Goal: Check status: Check status

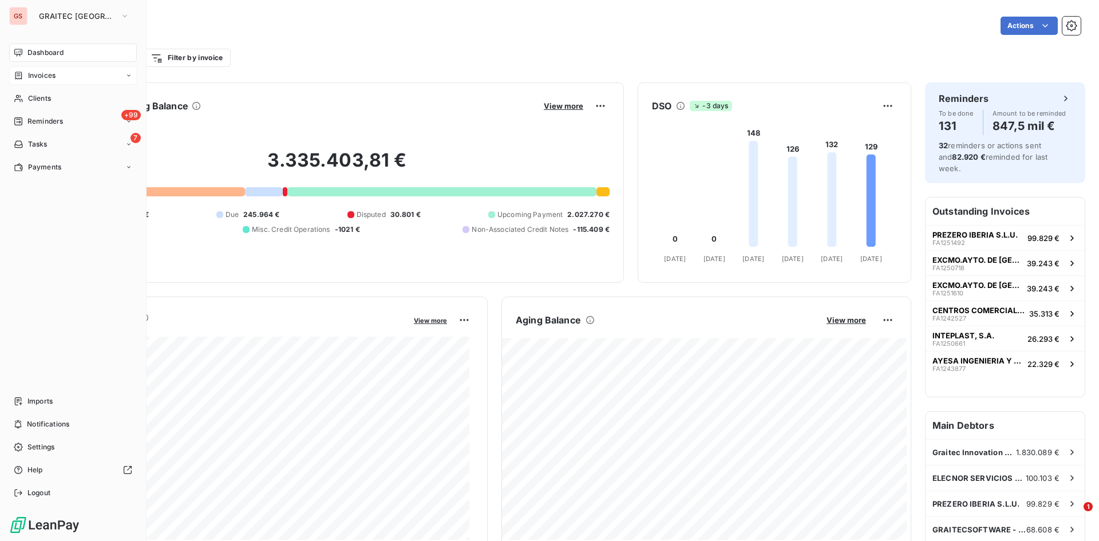
drag, startPoint x: 35, startPoint y: 76, endPoint x: 29, endPoint y: 79, distance: 6.4
click at [36, 76] on span "Invoices" at bounding box center [41, 75] width 27 height 10
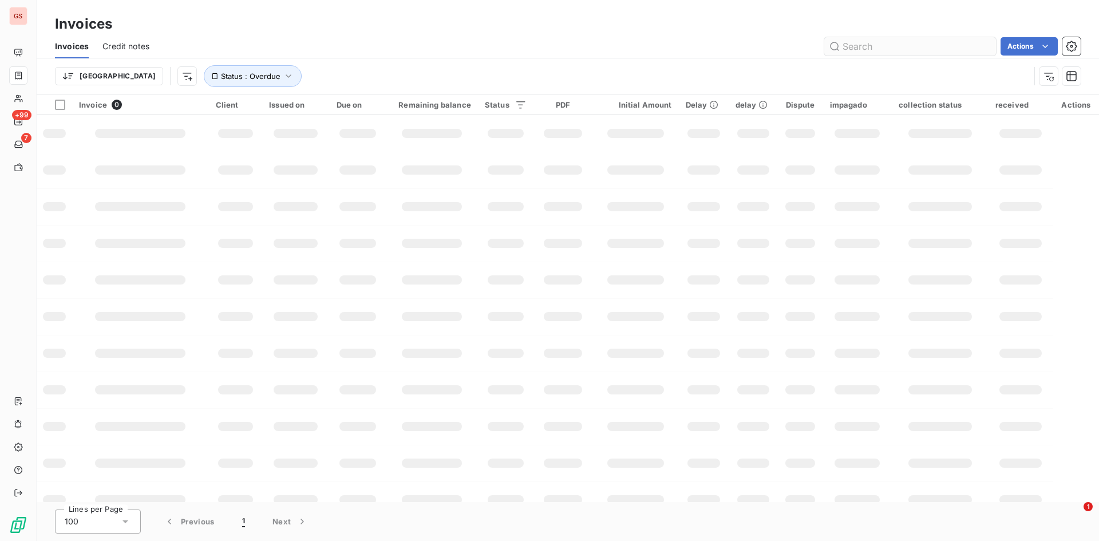
click at [866, 46] on input "text" at bounding box center [910, 46] width 172 height 18
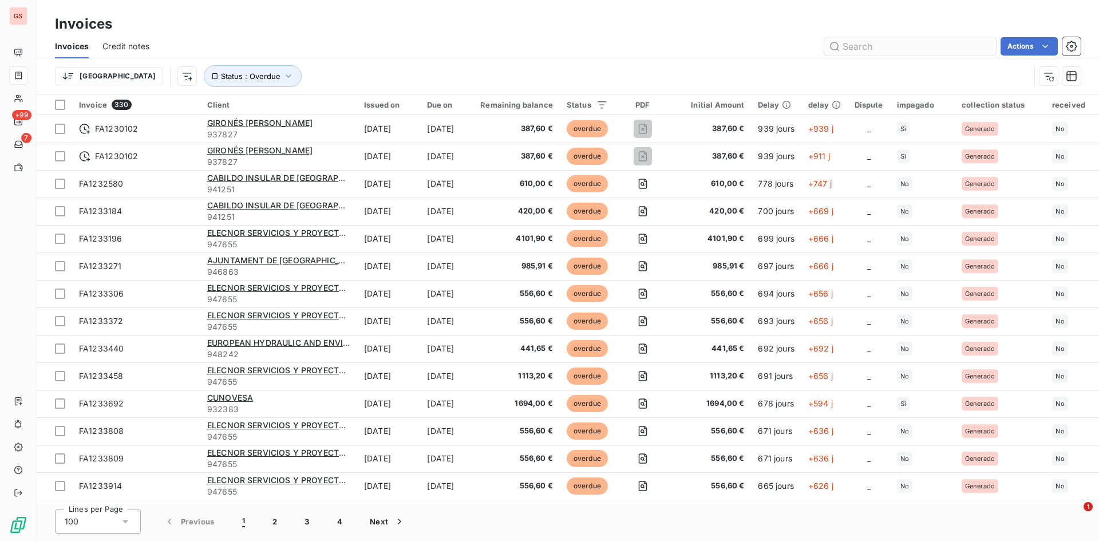
click at [866, 46] on input "text" at bounding box center [910, 46] width 172 height 18
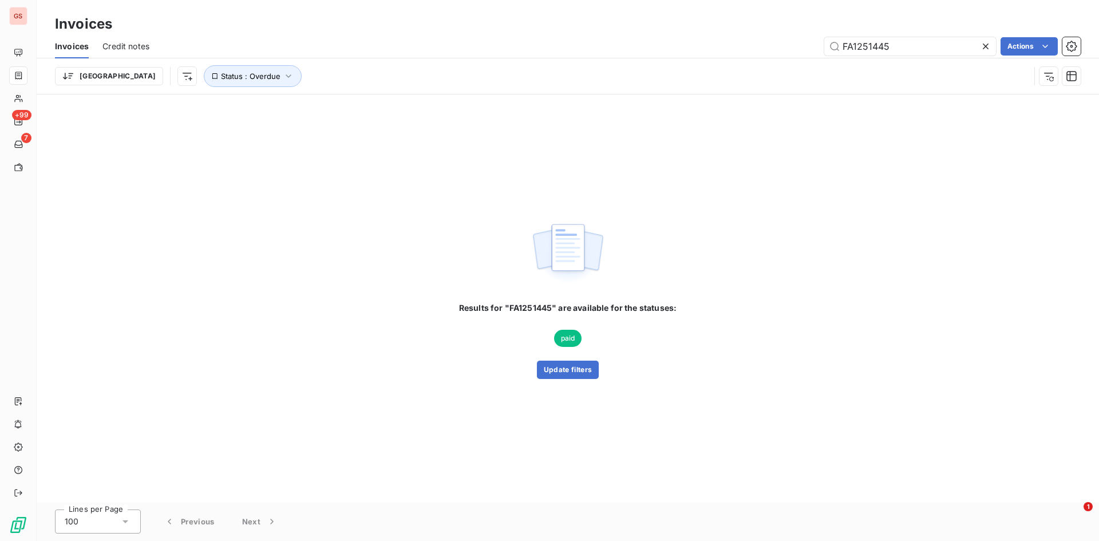
type input "FA1251445"
click at [570, 379] on div "Results for "FA1251445" are available for the statuses: paid Update filters" at bounding box center [568, 297] width 1062 height 407
click at [570, 369] on button "Update filters" at bounding box center [568, 369] width 62 height 18
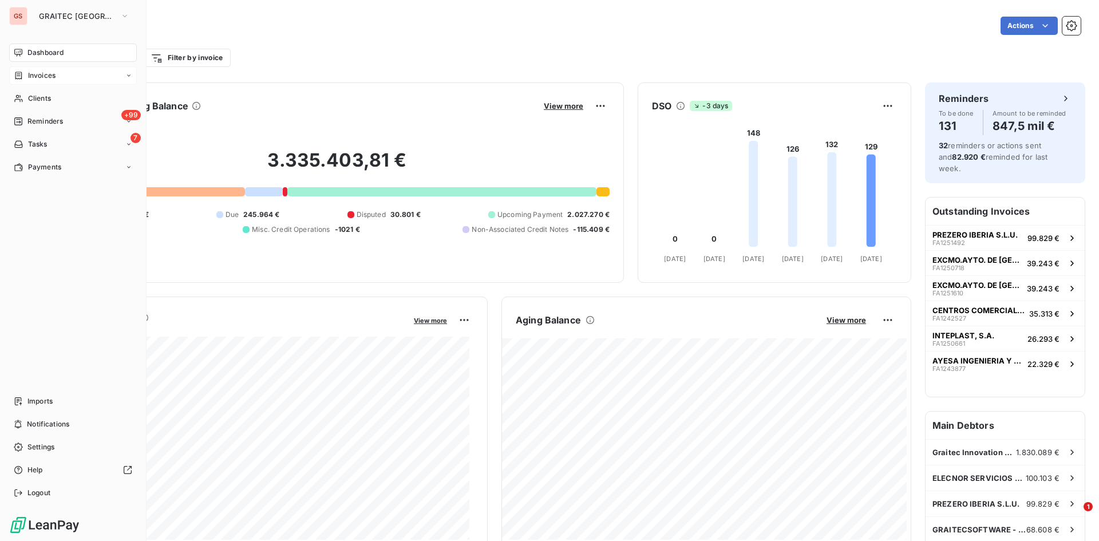
click at [45, 80] on span "Invoices" at bounding box center [41, 75] width 27 height 10
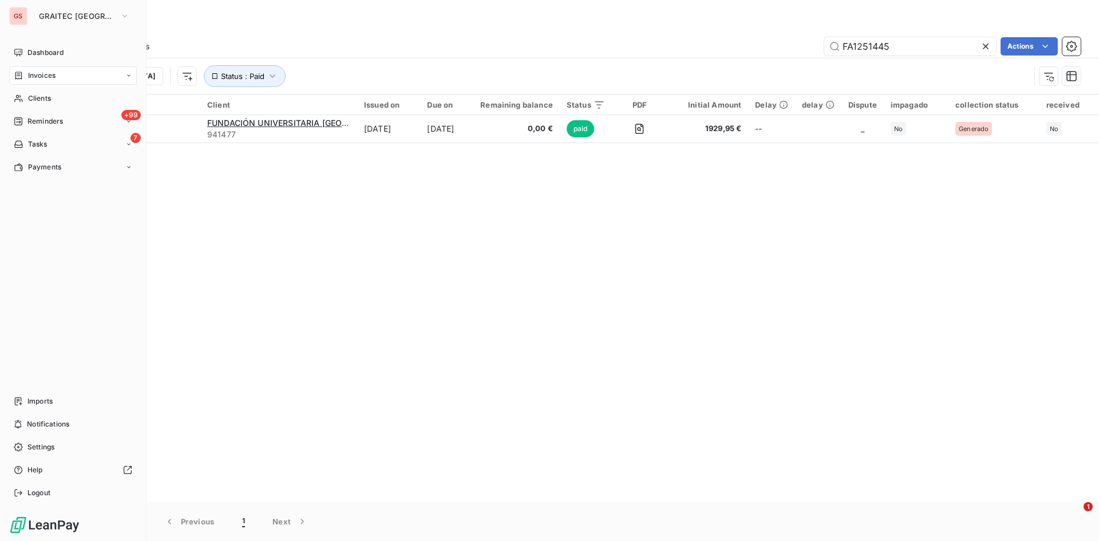
click at [24, 43] on div "GS GRAITEC SPAIN Dashboard Invoices Clients +99 Reminders 7 Tasks Payments Impo…" at bounding box center [73, 270] width 146 height 541
click at [41, 53] on span "Dashboard" at bounding box center [45, 52] width 36 height 10
